Goal: Navigation & Orientation: Find specific page/section

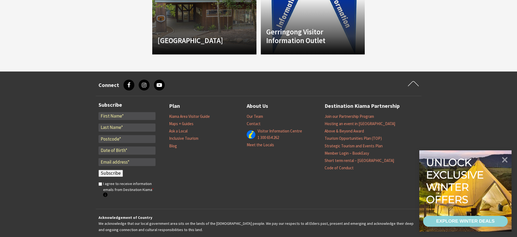
scroll to position [587, 0]
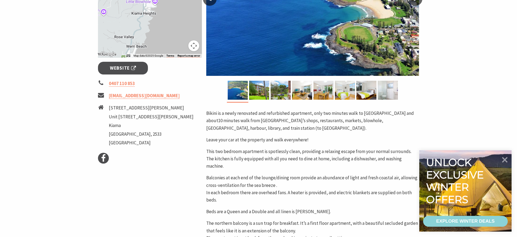
scroll to position [54, 0]
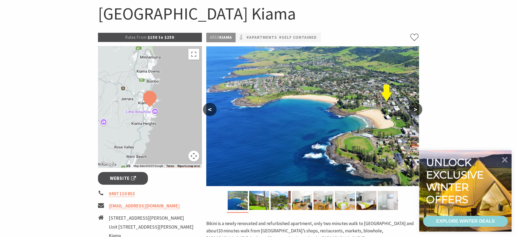
click at [415, 109] on button ">" at bounding box center [416, 109] width 14 height 13
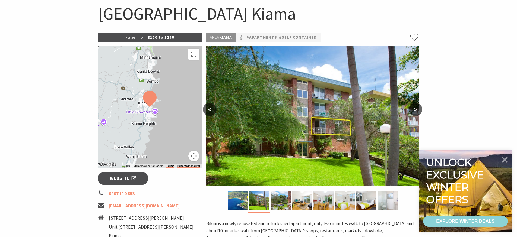
click at [415, 109] on button ">" at bounding box center [416, 109] width 14 height 13
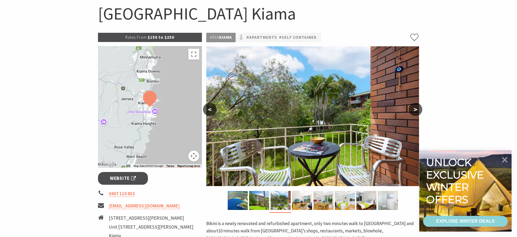
click at [415, 109] on button ">" at bounding box center [416, 109] width 14 height 13
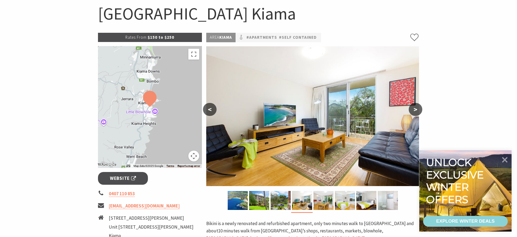
click at [415, 109] on button ">" at bounding box center [416, 109] width 14 height 13
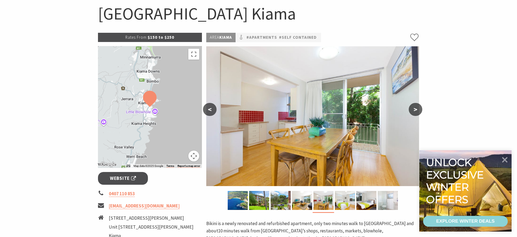
click at [415, 109] on button ">" at bounding box center [416, 109] width 14 height 13
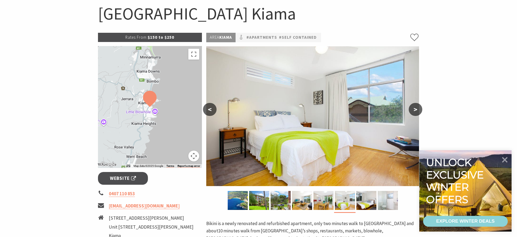
click at [415, 109] on button ">" at bounding box center [416, 109] width 14 height 13
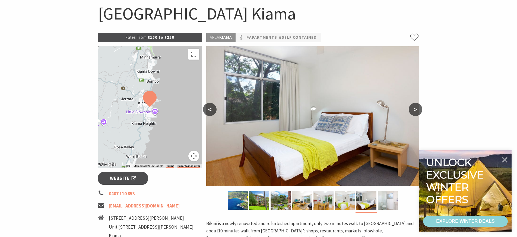
click at [415, 109] on button ">" at bounding box center [416, 109] width 14 height 13
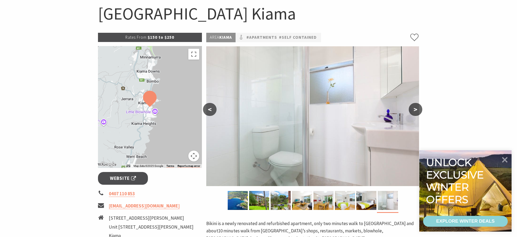
click at [415, 109] on button ">" at bounding box center [416, 109] width 14 height 13
click at [417, 109] on button ">" at bounding box center [416, 109] width 14 height 13
click at [212, 111] on button "<" at bounding box center [210, 109] width 14 height 13
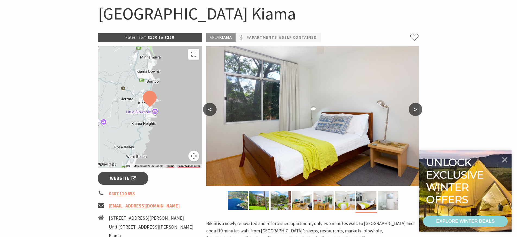
click at [211, 111] on button "<" at bounding box center [210, 109] width 14 height 13
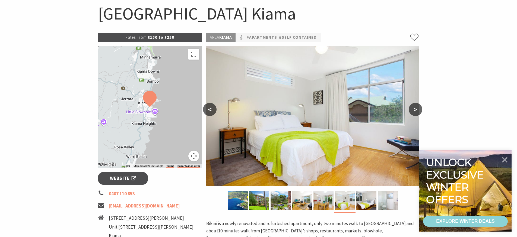
click at [210, 110] on button "<" at bounding box center [210, 109] width 14 height 13
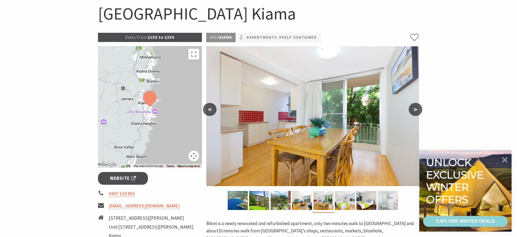
click at [210, 110] on button "<" at bounding box center [210, 109] width 14 height 13
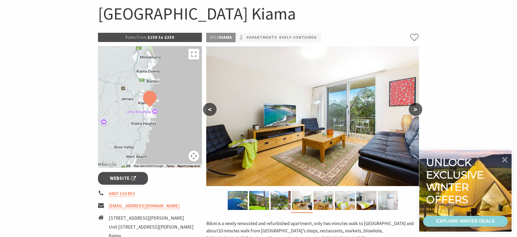
click at [210, 110] on button "<" at bounding box center [210, 109] width 14 height 13
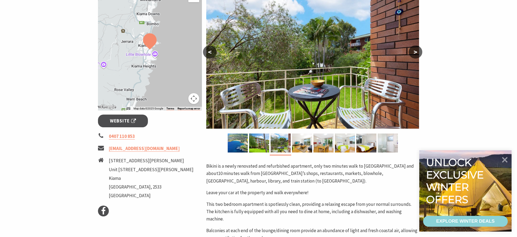
scroll to position [109, 0]
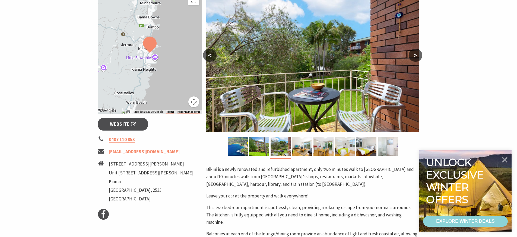
click at [417, 54] on button ">" at bounding box center [416, 55] width 14 height 13
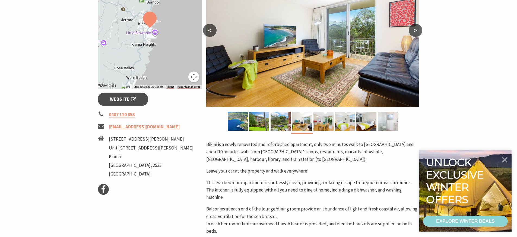
scroll to position [81, 0]
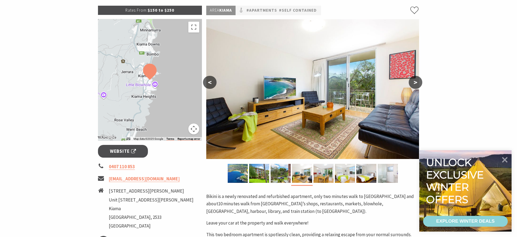
click at [211, 83] on button "<" at bounding box center [210, 82] width 14 height 13
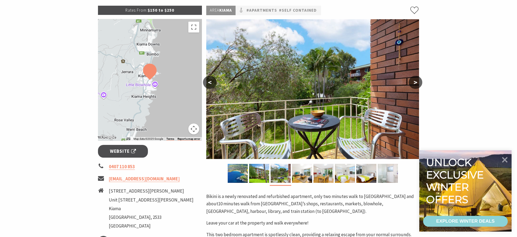
click at [211, 82] on button "<" at bounding box center [210, 82] width 14 height 13
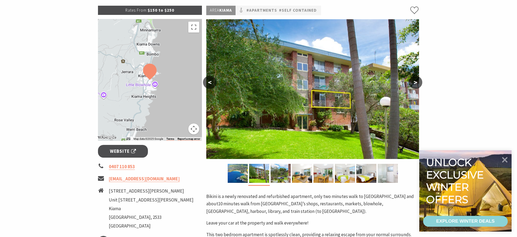
click at [209, 83] on button "<" at bounding box center [210, 82] width 14 height 13
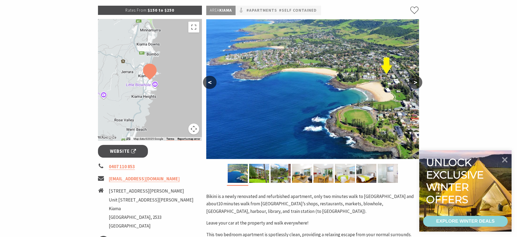
click at [209, 83] on button "<" at bounding box center [210, 82] width 14 height 13
click at [416, 81] on button ">" at bounding box center [416, 82] width 14 height 13
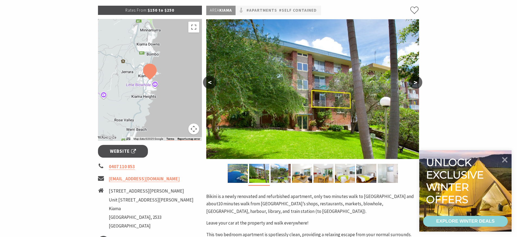
click at [416, 81] on button ">" at bounding box center [416, 82] width 14 height 13
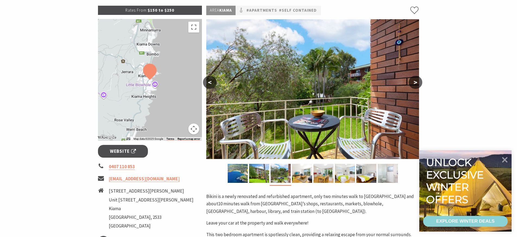
click at [416, 81] on button ">" at bounding box center [416, 82] width 14 height 13
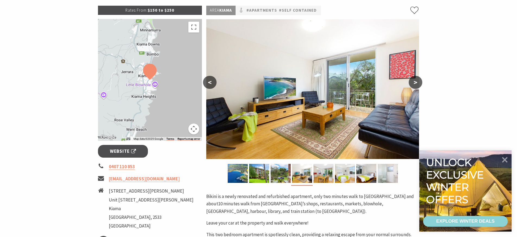
click at [414, 81] on button ">" at bounding box center [416, 82] width 14 height 13
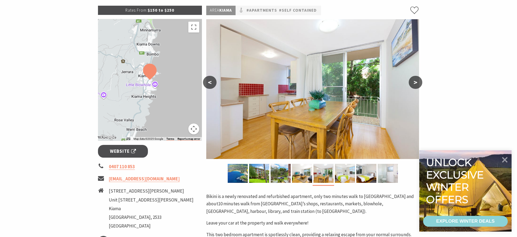
click at [414, 81] on button ">" at bounding box center [416, 82] width 14 height 13
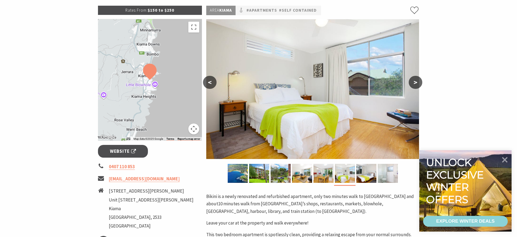
click at [414, 81] on button ">" at bounding box center [416, 82] width 14 height 13
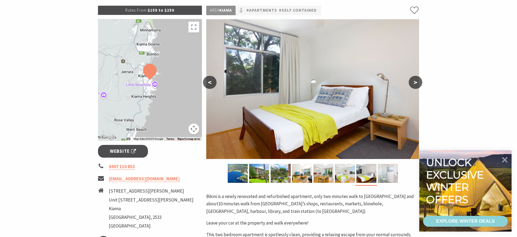
click at [414, 81] on button ">" at bounding box center [416, 82] width 14 height 13
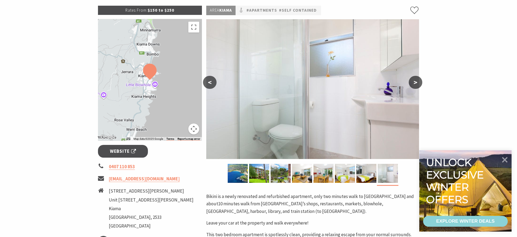
click at [414, 81] on button ">" at bounding box center [416, 82] width 14 height 13
click at [211, 82] on button "<" at bounding box center [210, 82] width 14 height 13
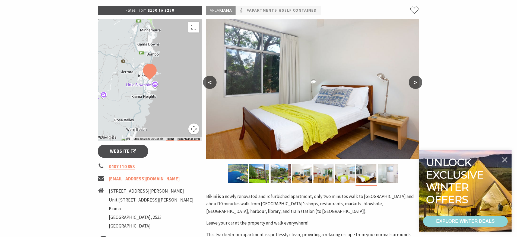
click at [210, 82] on button "<" at bounding box center [210, 82] width 14 height 13
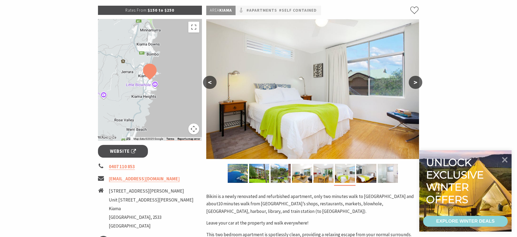
click at [210, 82] on button "<" at bounding box center [210, 82] width 14 height 13
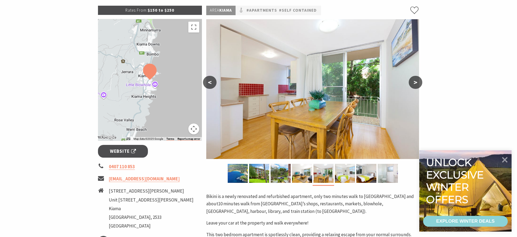
click at [210, 82] on button "<" at bounding box center [210, 82] width 14 height 13
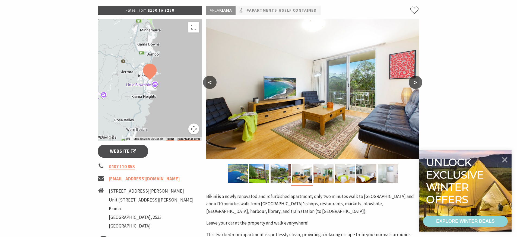
click at [210, 82] on button "<" at bounding box center [210, 82] width 14 height 13
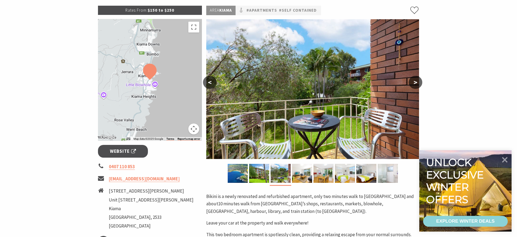
click at [209, 81] on button "<" at bounding box center [210, 82] width 14 height 13
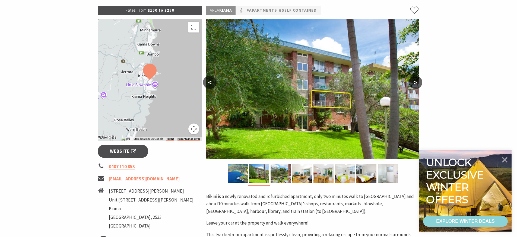
click at [209, 81] on button "<" at bounding box center [210, 82] width 14 height 13
